Goal: Book appointment/travel/reservation

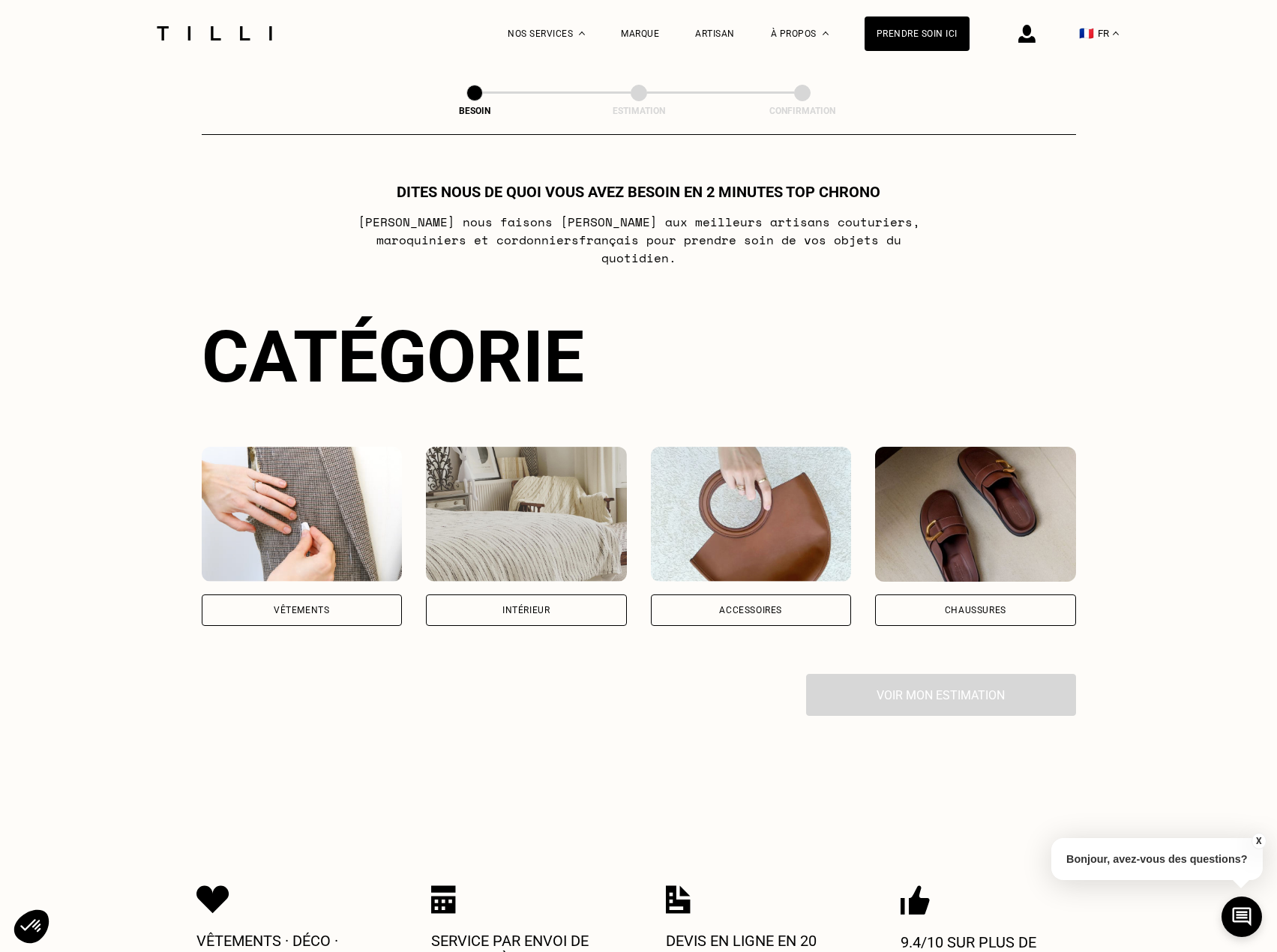
click at [295, 601] on div "Vêtements" at bounding box center [302, 611] width 200 height 32
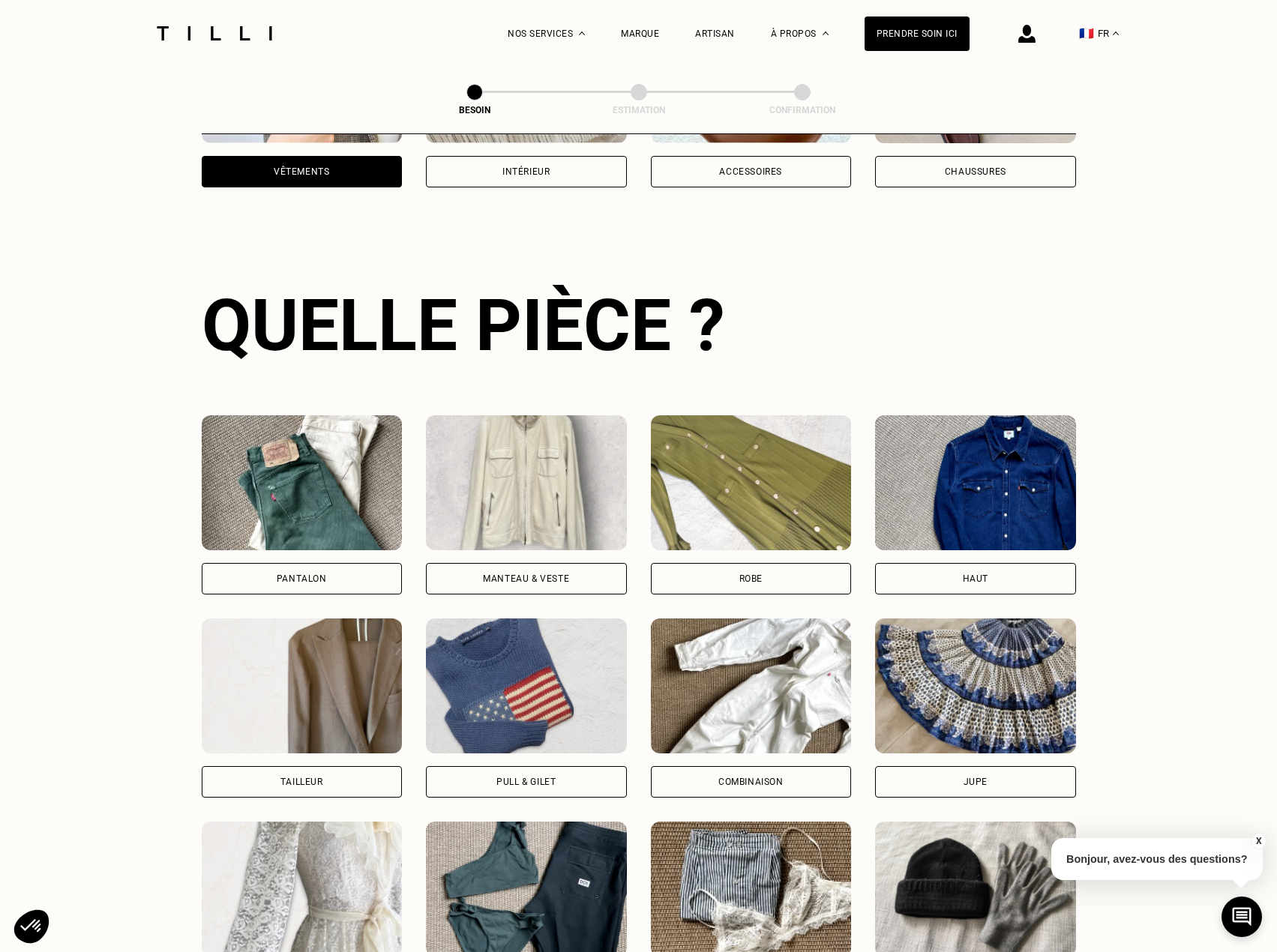
scroll to position [490, 0]
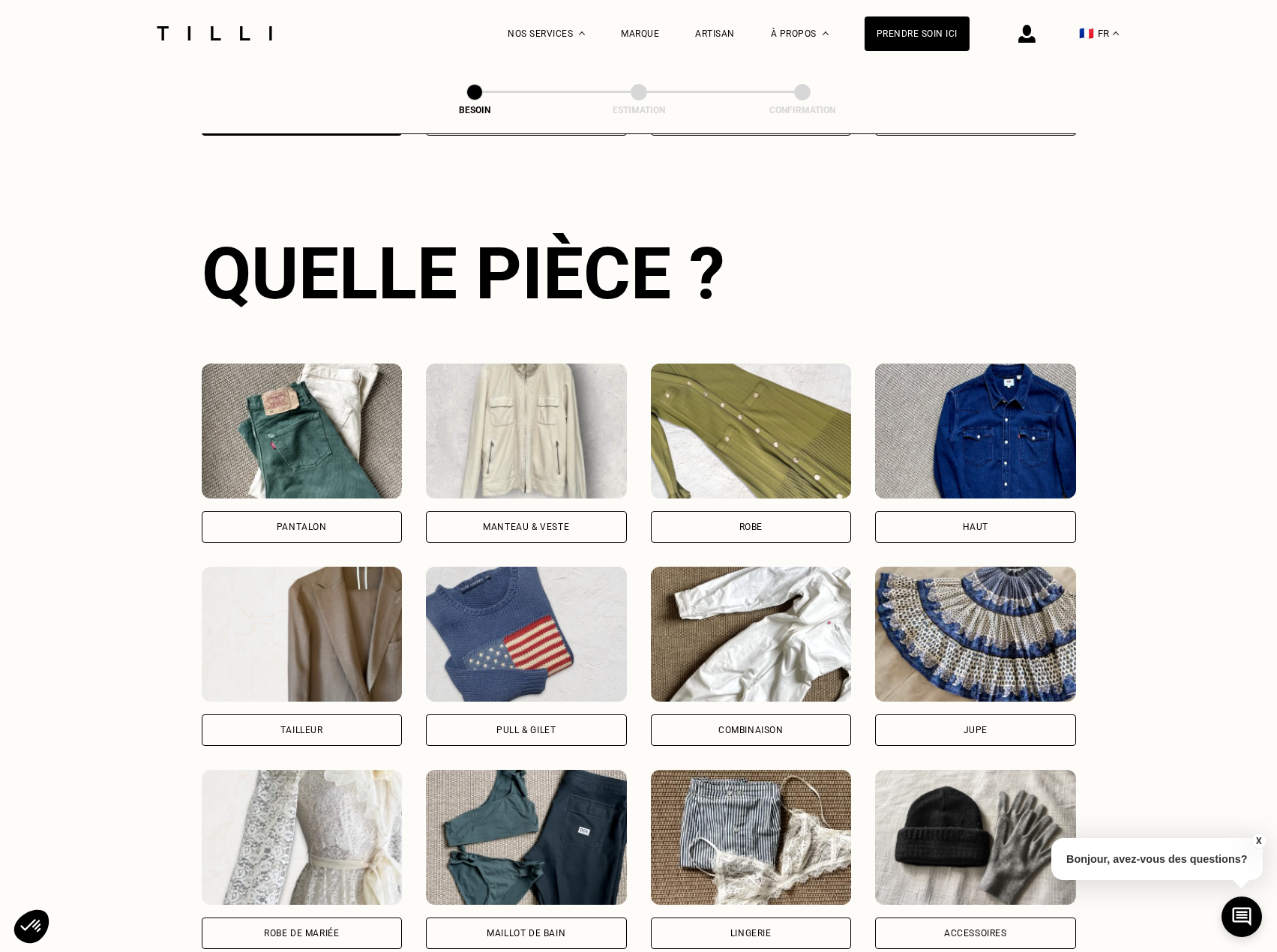
click at [317, 523] on div "Pantalon" at bounding box center [302, 528] width 51 height 9
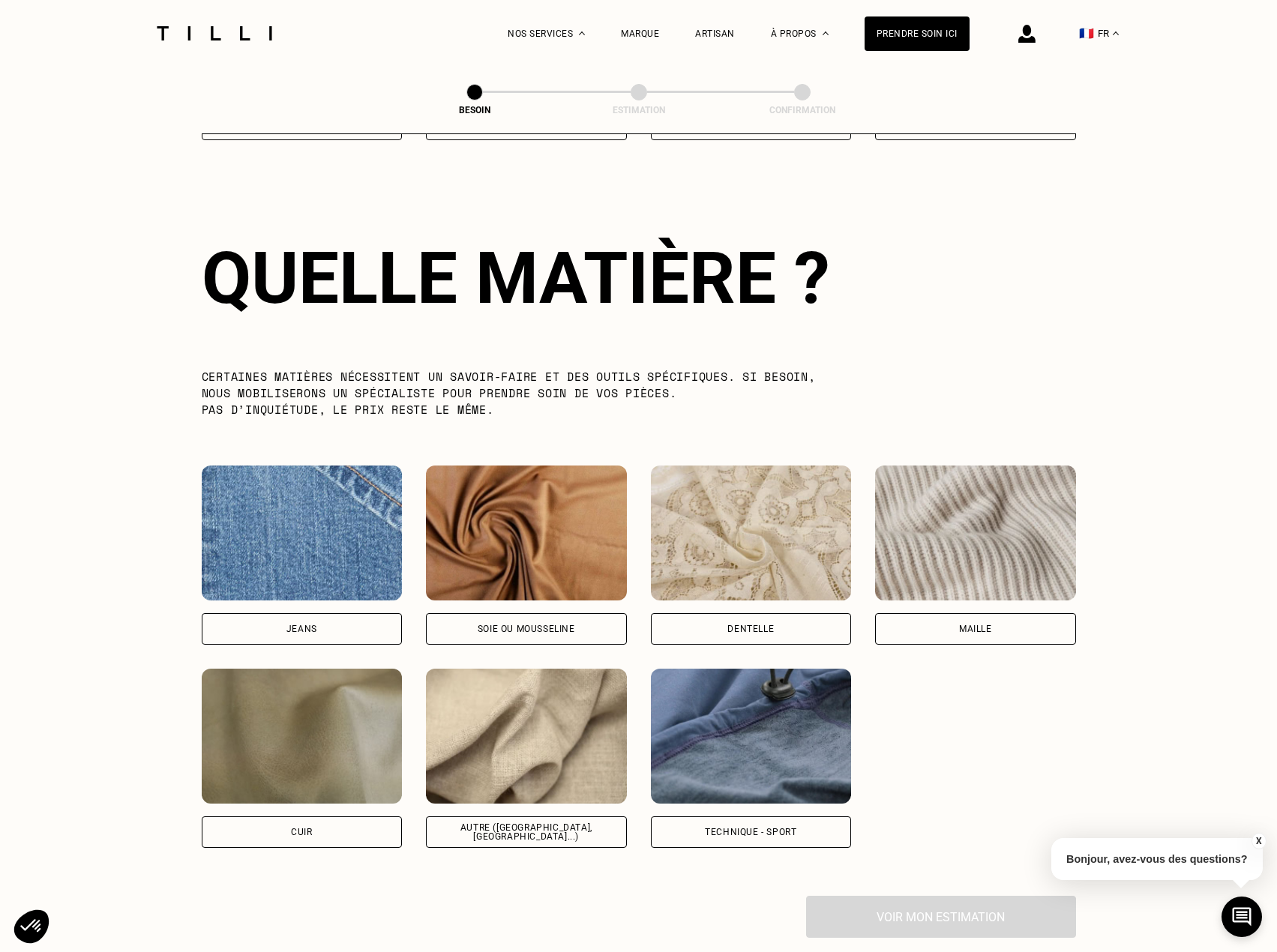
scroll to position [1306, 0]
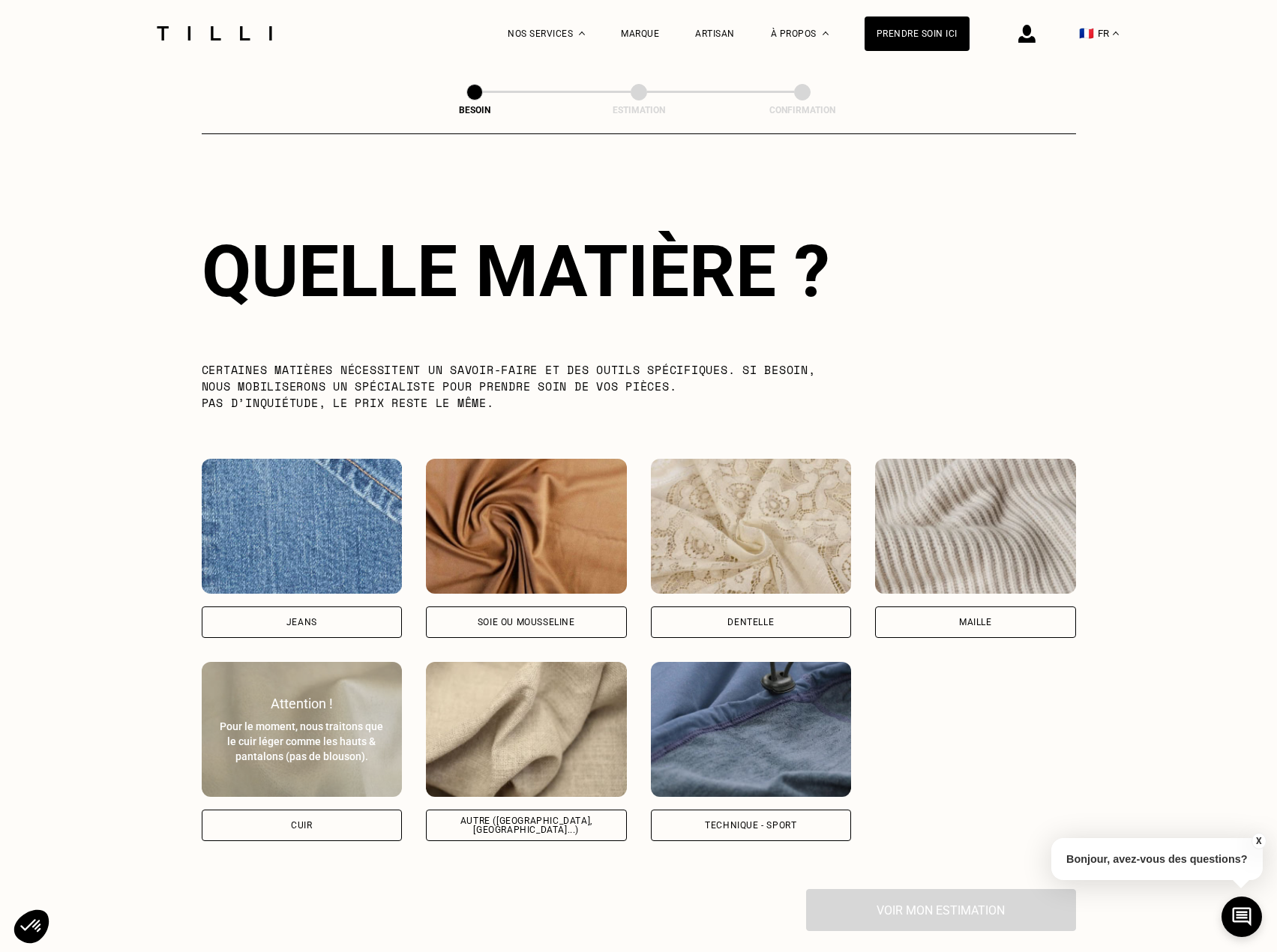
click at [309, 766] on img at bounding box center [302, 730] width 200 height 135
select select "FR"
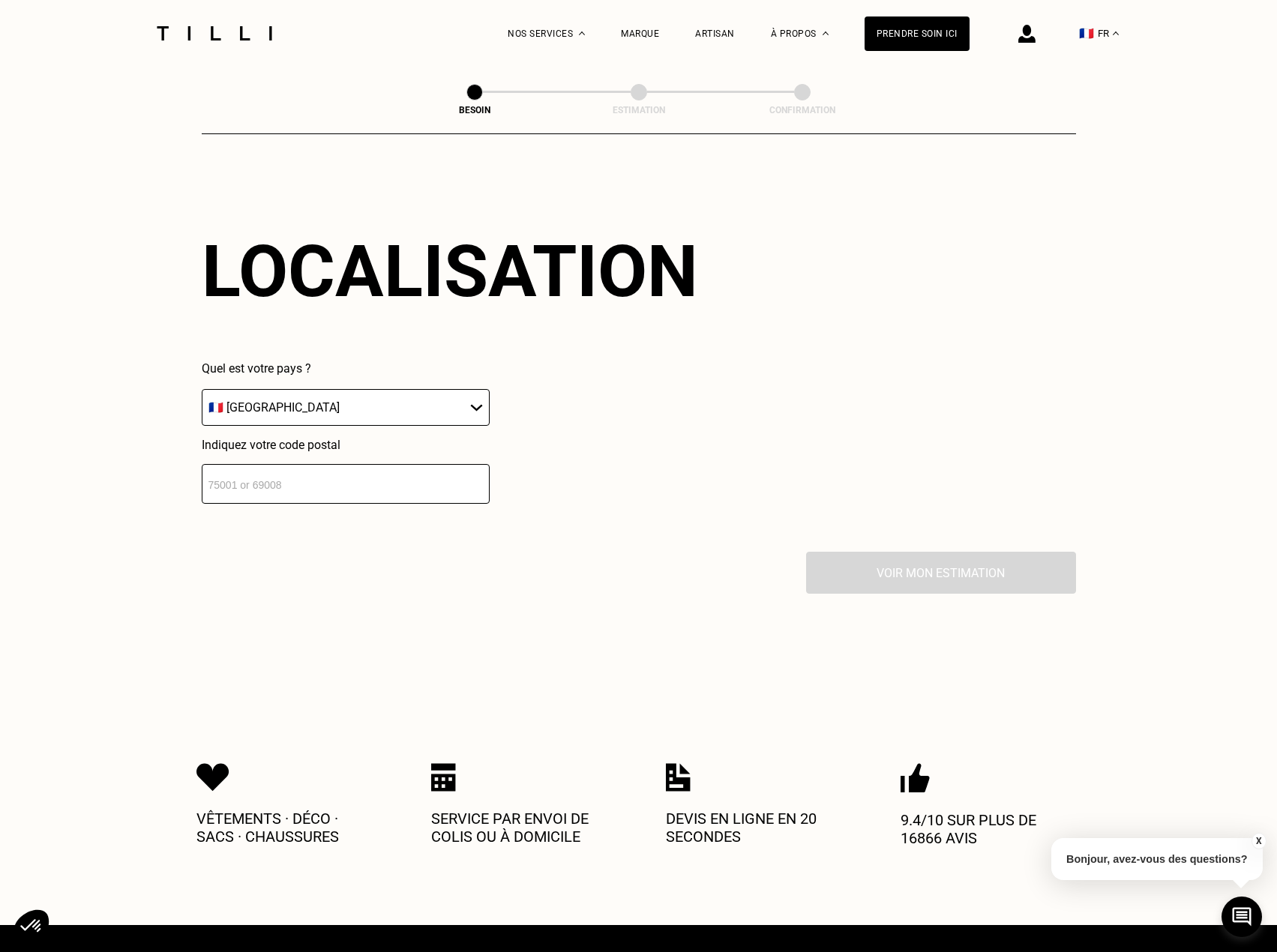
scroll to position [2016, 0]
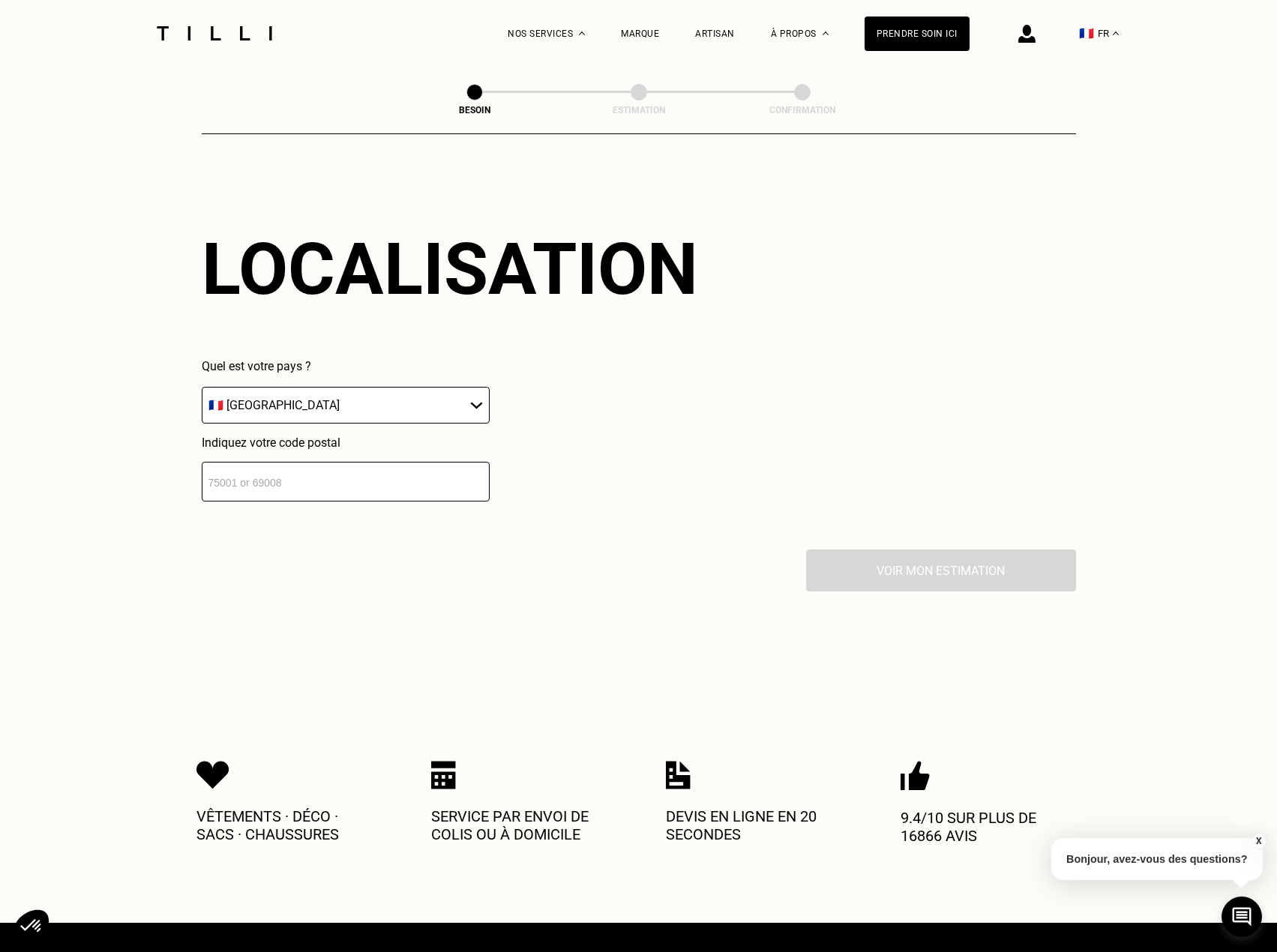
click at [386, 410] on select "🇩🇪 [GEOGRAPHIC_DATA] 🇦🇹 [GEOGRAPHIC_DATA] 🇧🇪 [GEOGRAPHIC_DATA] 🇧🇬 Bulgarie 🇨🇾 C…" at bounding box center [345, 405] width 288 height 37
drag, startPoint x: 411, startPoint y: 478, endPoint x: 384, endPoint y: 483, distance: 27.5
click at [392, 483] on input "number" at bounding box center [345, 482] width 288 height 39
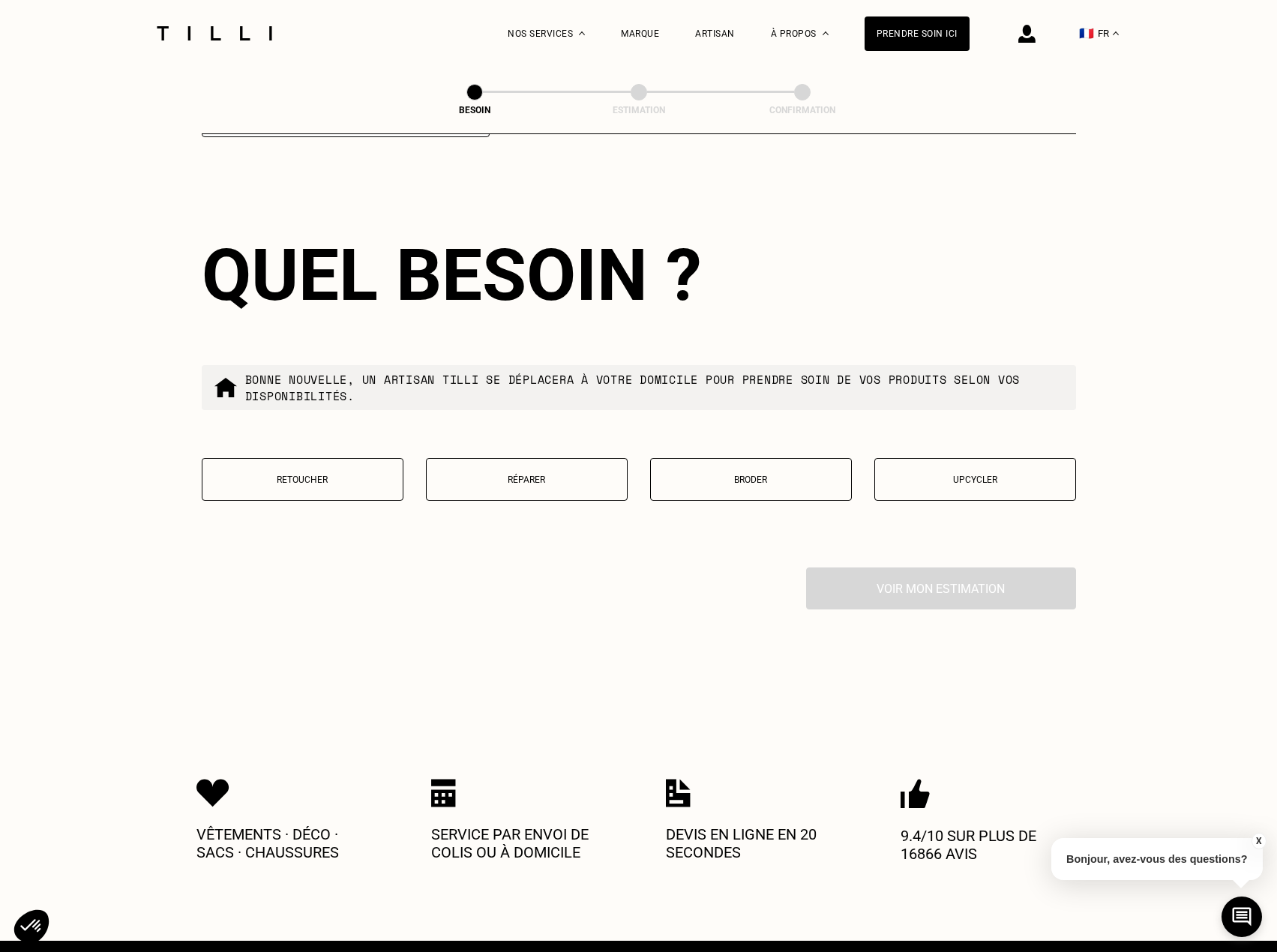
scroll to position [2389, 0]
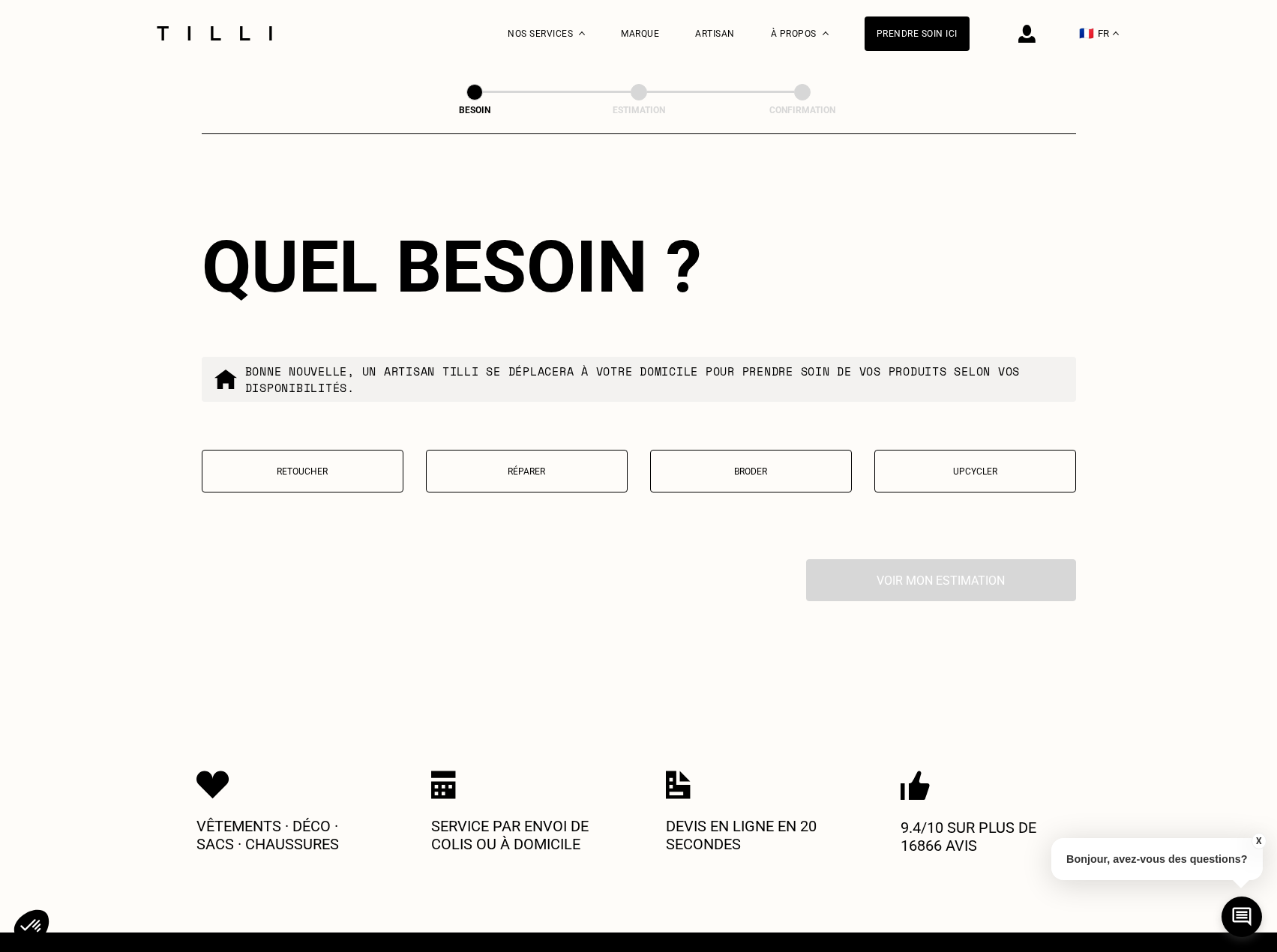
type input "75003"
click at [335, 467] on p "Retoucher" at bounding box center [303, 471] width 186 height 10
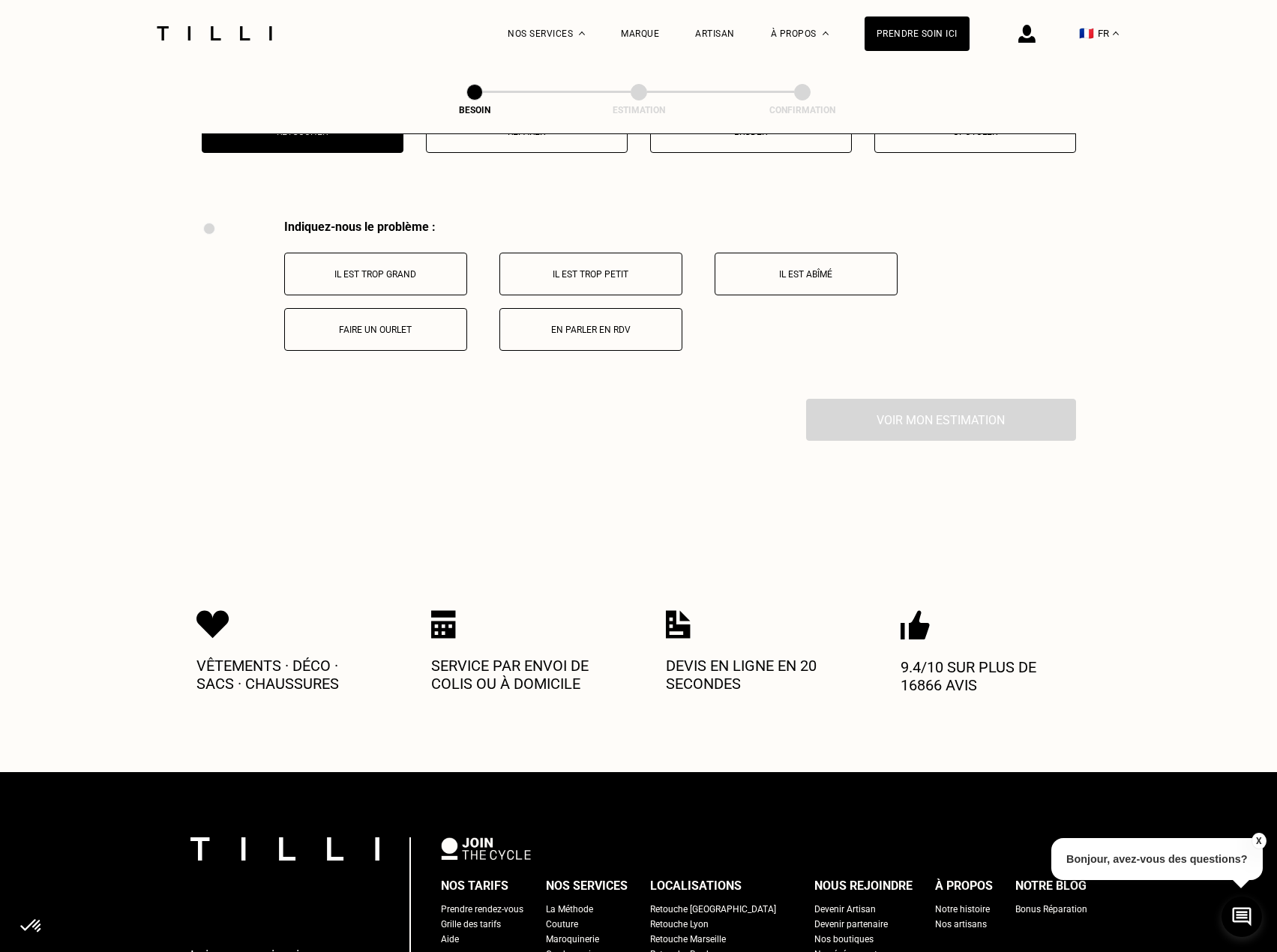
scroll to position [2774, 0]
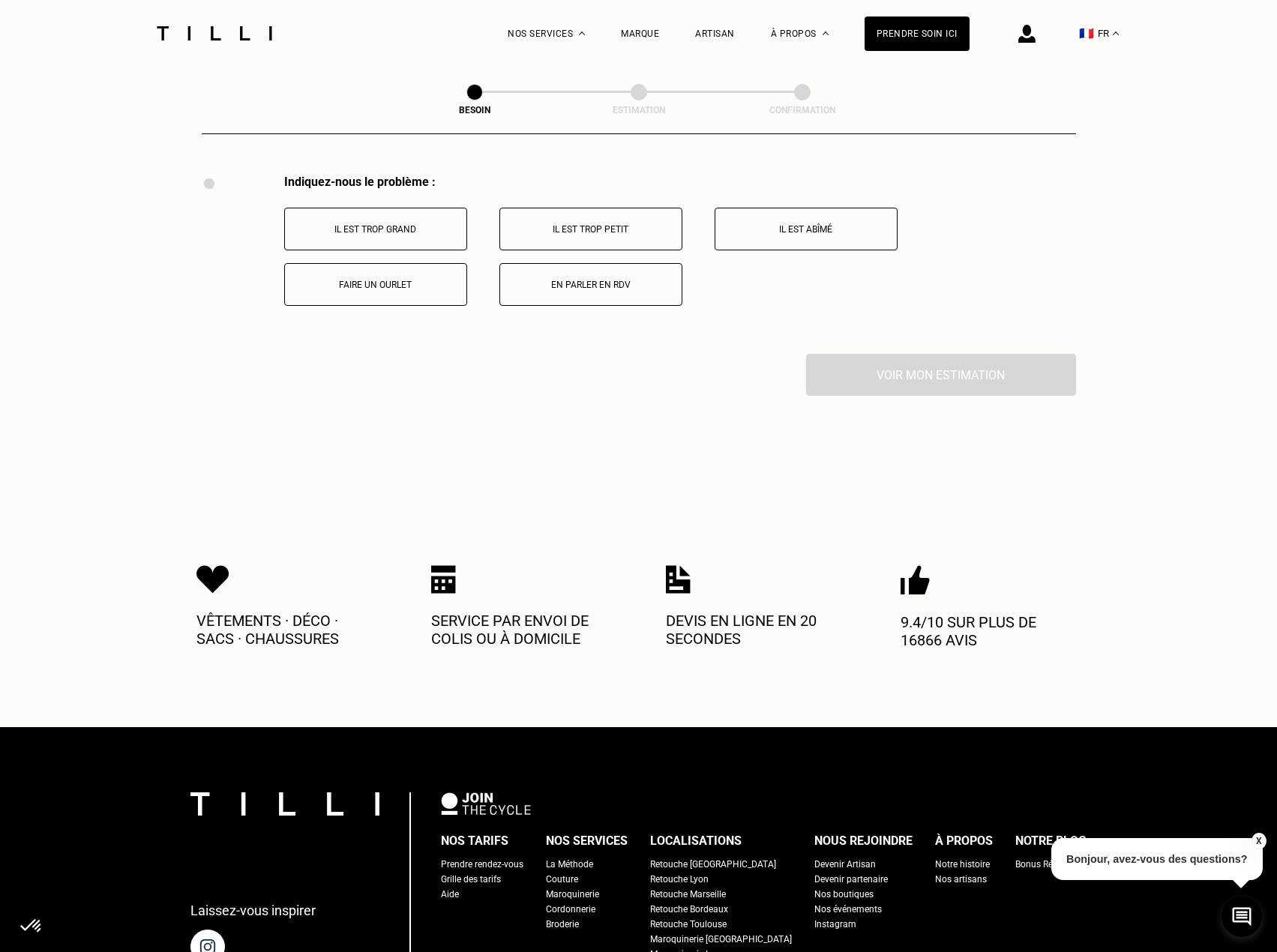
click at [416, 289] on button "Faire un ourlet" at bounding box center [375, 285] width 183 height 43
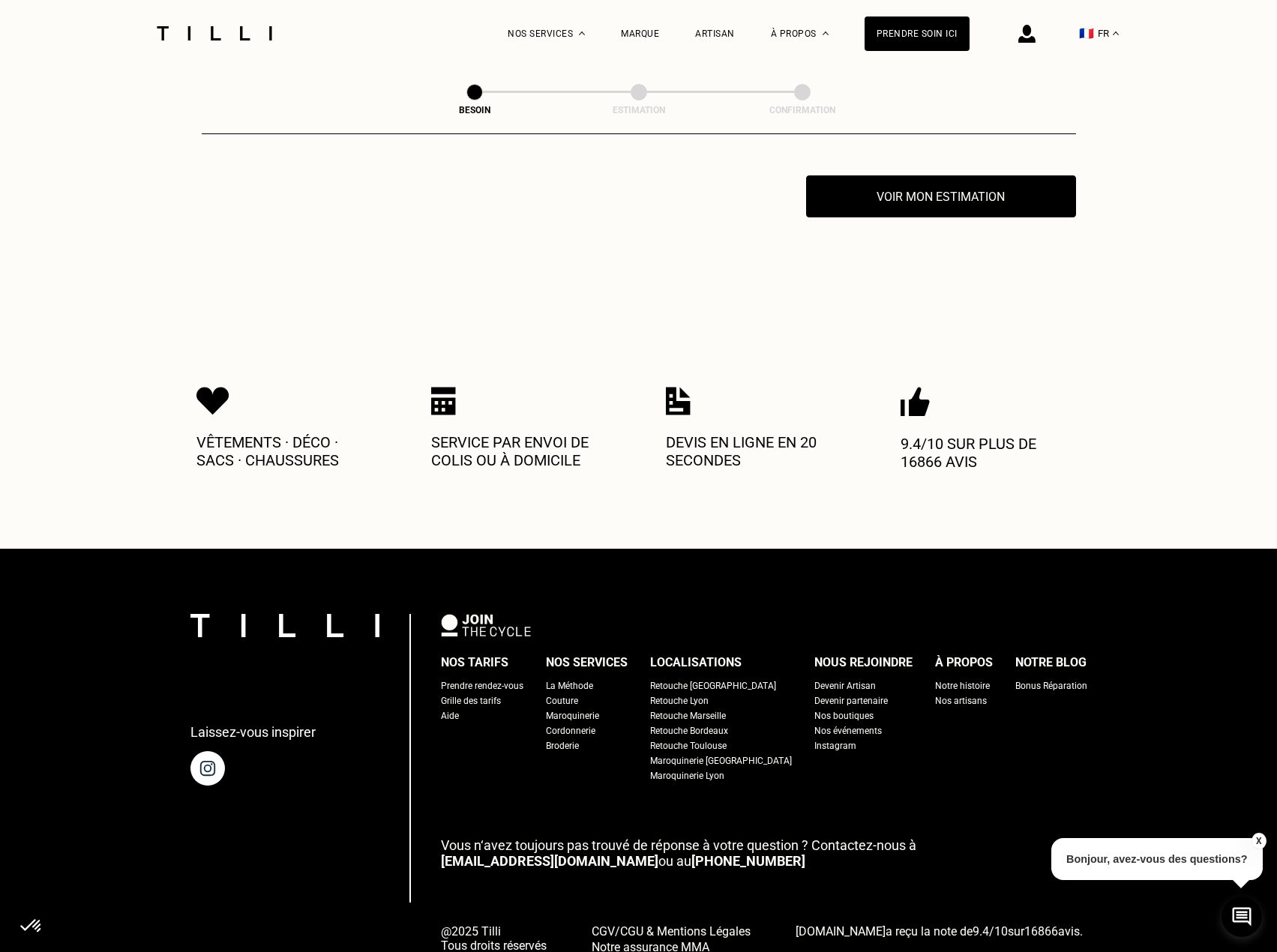
scroll to position [2953, 0]
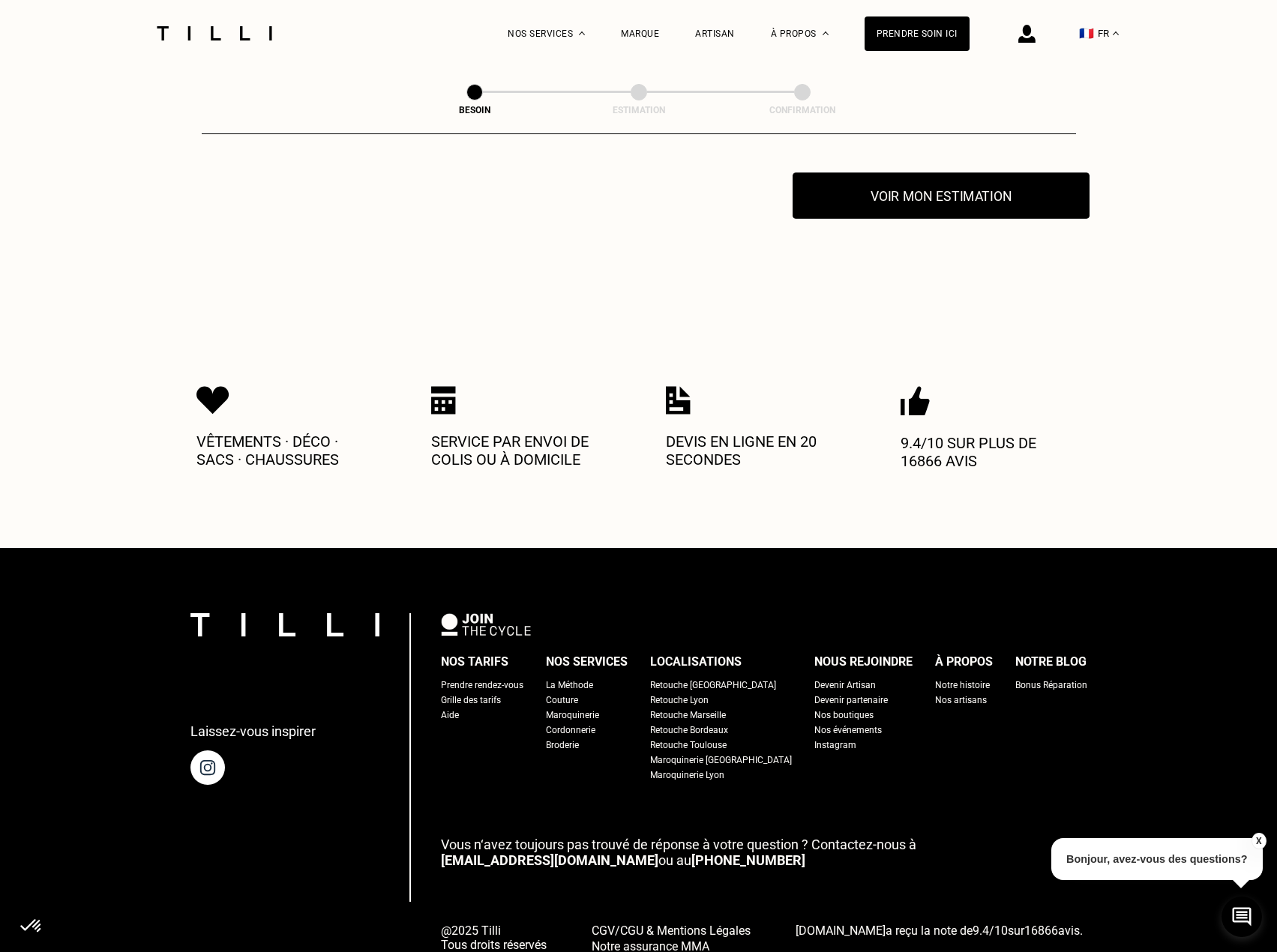
click at [970, 194] on button "Voir mon estimation" at bounding box center [941, 196] width 297 height 47
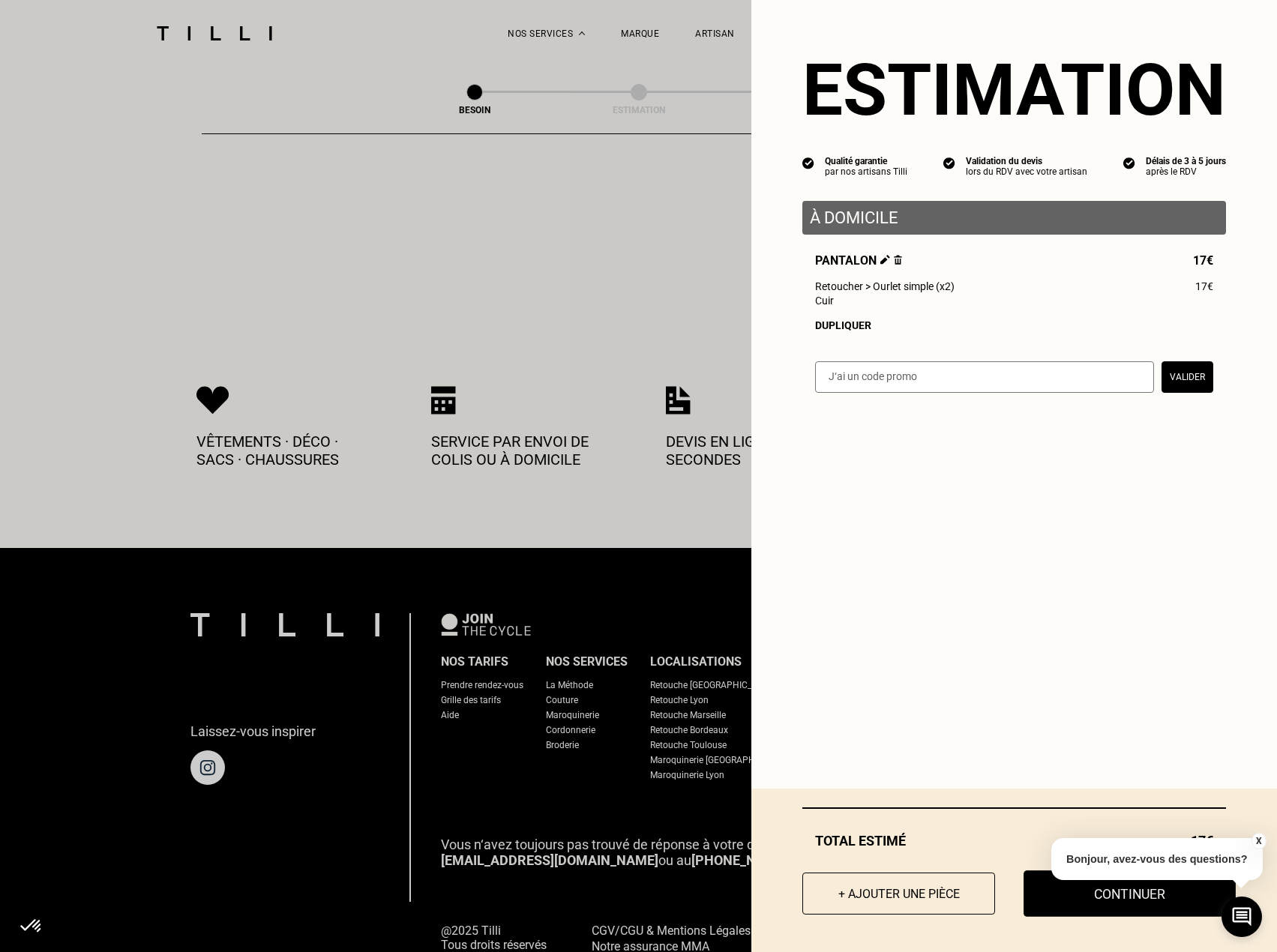
click at [1082, 906] on button "Continuer" at bounding box center [1129, 894] width 212 height 47
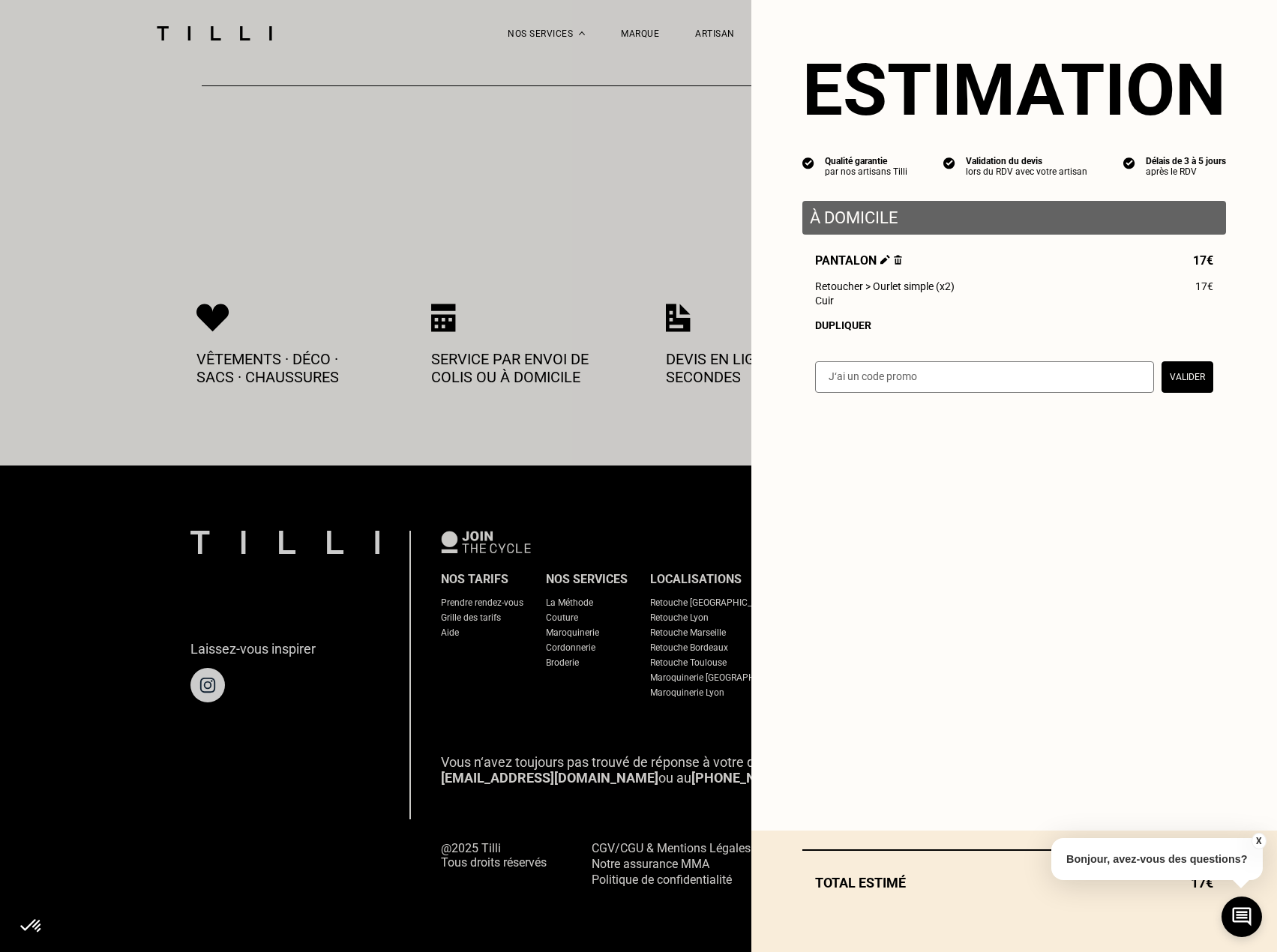
scroll to position [567, 0]
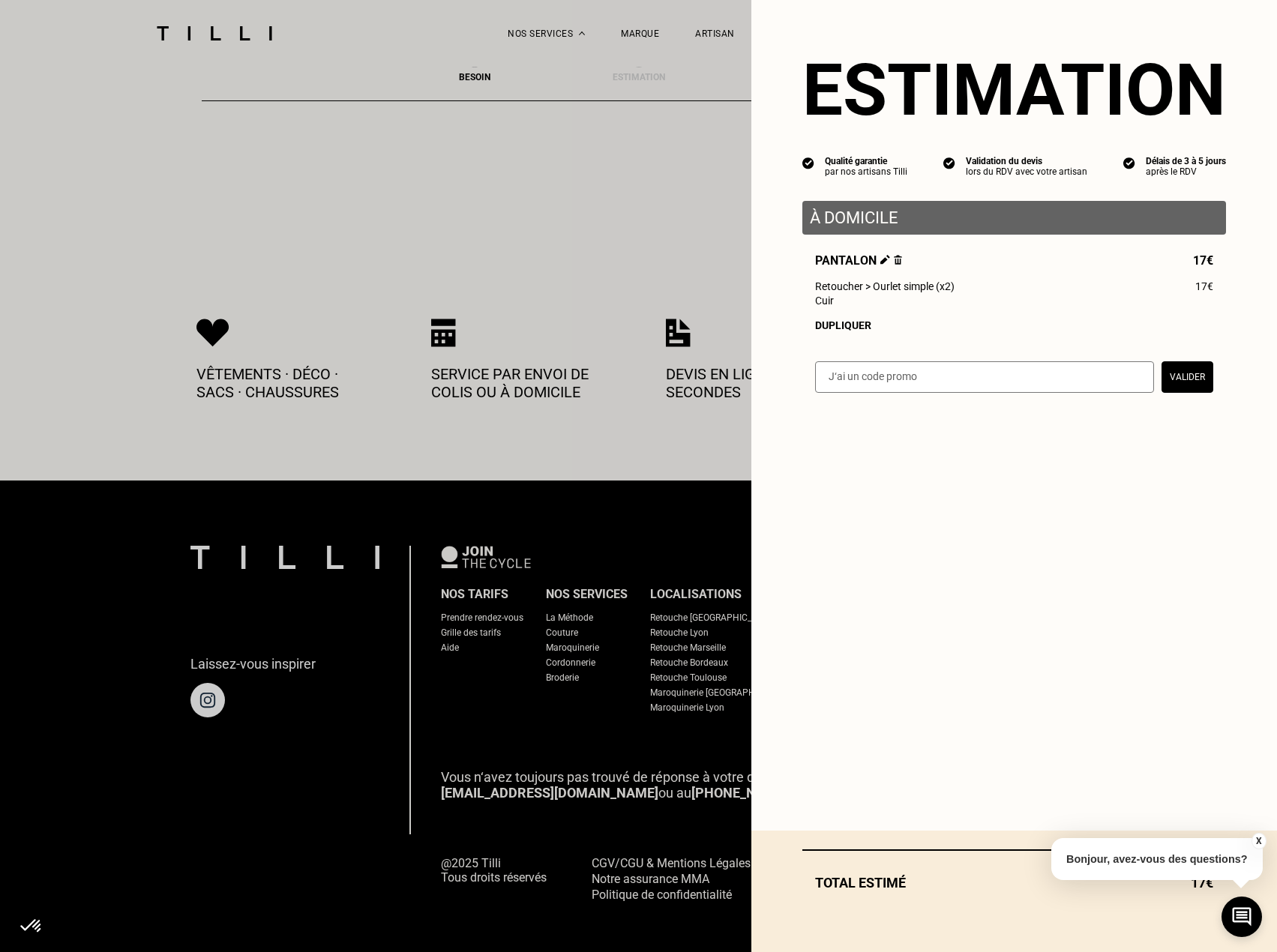
select select "FR"
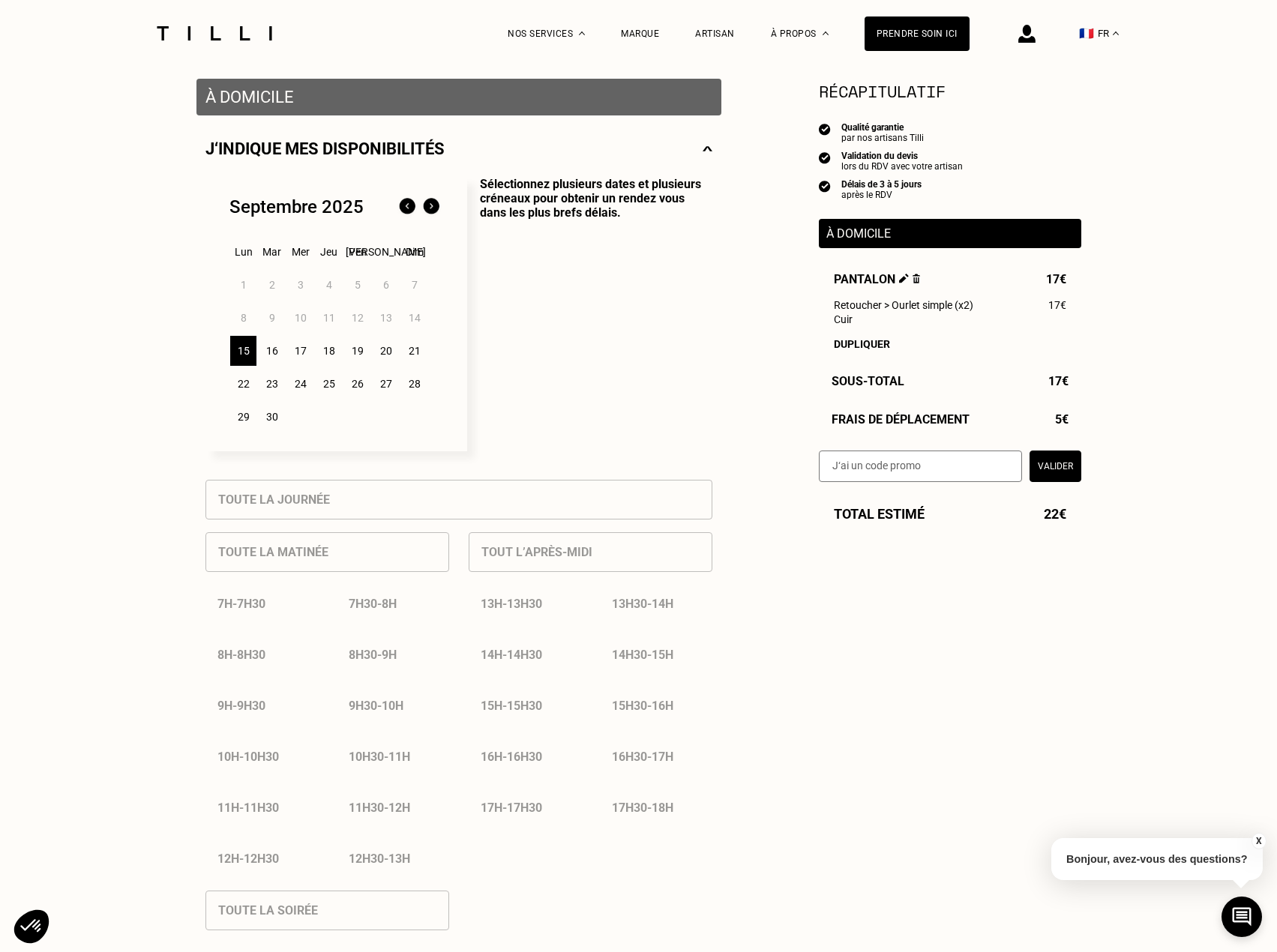
scroll to position [450, 0]
